Goal: Task Accomplishment & Management: Manage account settings

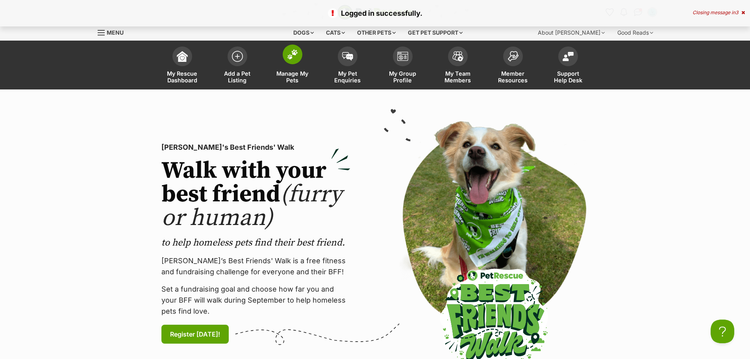
click at [312, 69] on link "Manage My Pets" at bounding box center [292, 66] width 55 height 47
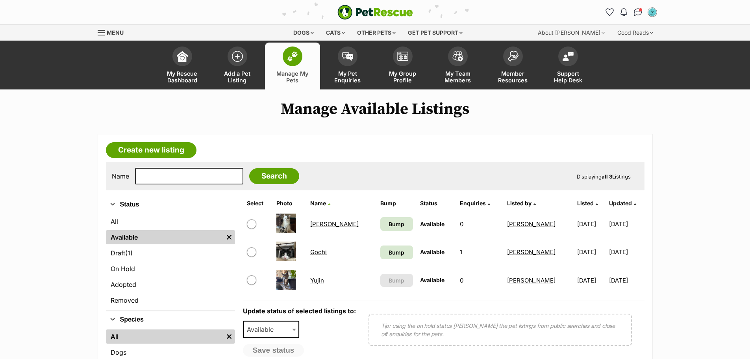
drag, startPoint x: 321, startPoint y: 280, endPoint x: 330, endPoint y: 282, distance: 9.3
click at [322, 279] on link "Yujin" at bounding box center [317, 279] width 14 height 7
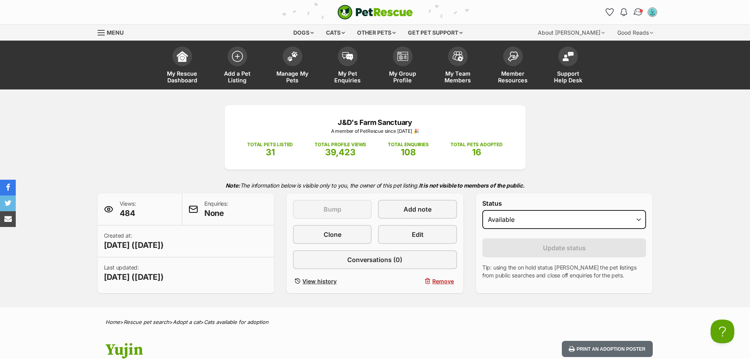
click at [638, 17] on link "Conversations" at bounding box center [638, 12] width 16 height 16
